Goal: Answer question/provide support: Share knowledge or assist other users

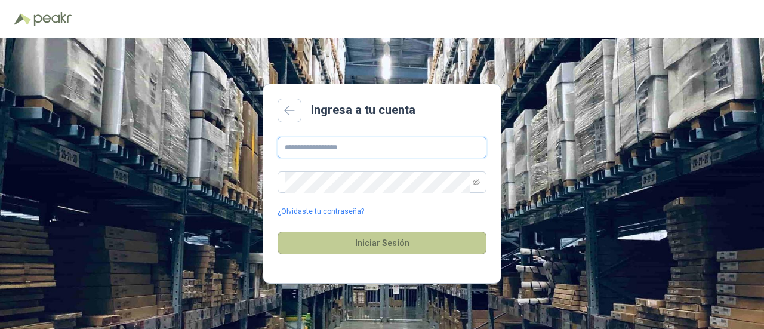
type input "**********"
click at [376, 242] on button "Iniciar Sesión" at bounding box center [382, 243] width 209 height 23
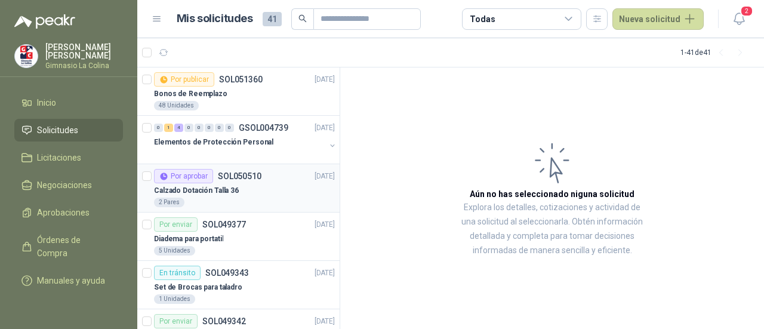
click at [238, 201] on div "2 Pares" at bounding box center [244, 203] width 181 height 10
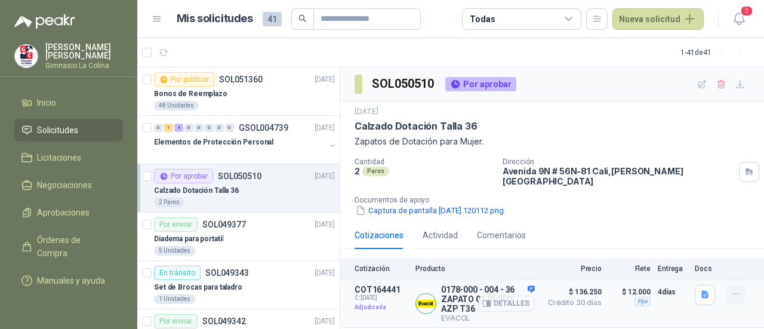
click at [734, 289] on icon "button" at bounding box center [736, 294] width 10 height 10
click at [491, 299] on icon "button" at bounding box center [486, 303] width 9 height 9
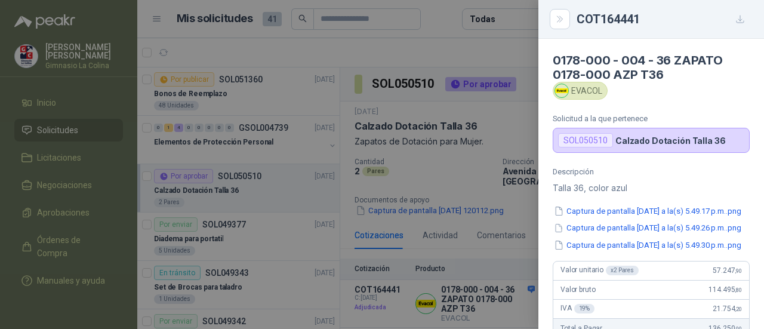
click at [512, 156] on div at bounding box center [382, 164] width 764 height 329
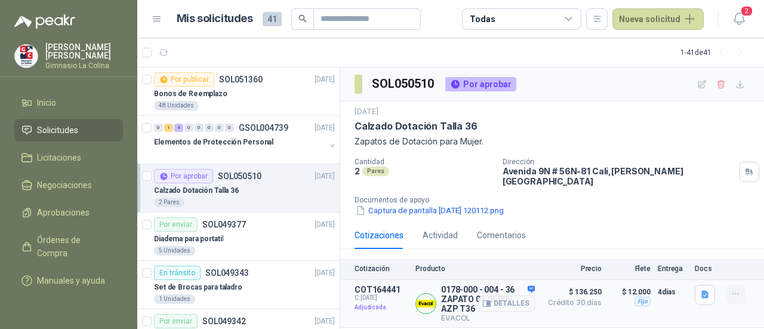
click at [728, 286] on button "button" at bounding box center [735, 294] width 19 height 19
click at [578, 159] on p "Dirección" at bounding box center [619, 162] width 232 height 8
